Goal: Go to known website: Access a specific website the user already knows

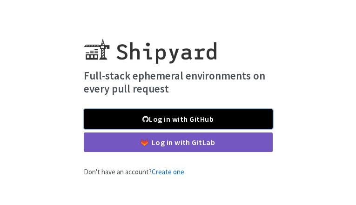
click at [237, 119] on link "Log in with GitHub" at bounding box center [178, 119] width 189 height 20
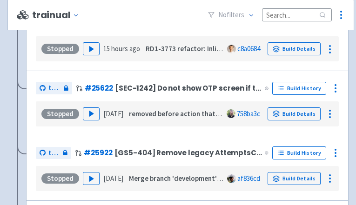
scroll to position [988, 0]
